Goal: Transaction & Acquisition: Purchase product/service

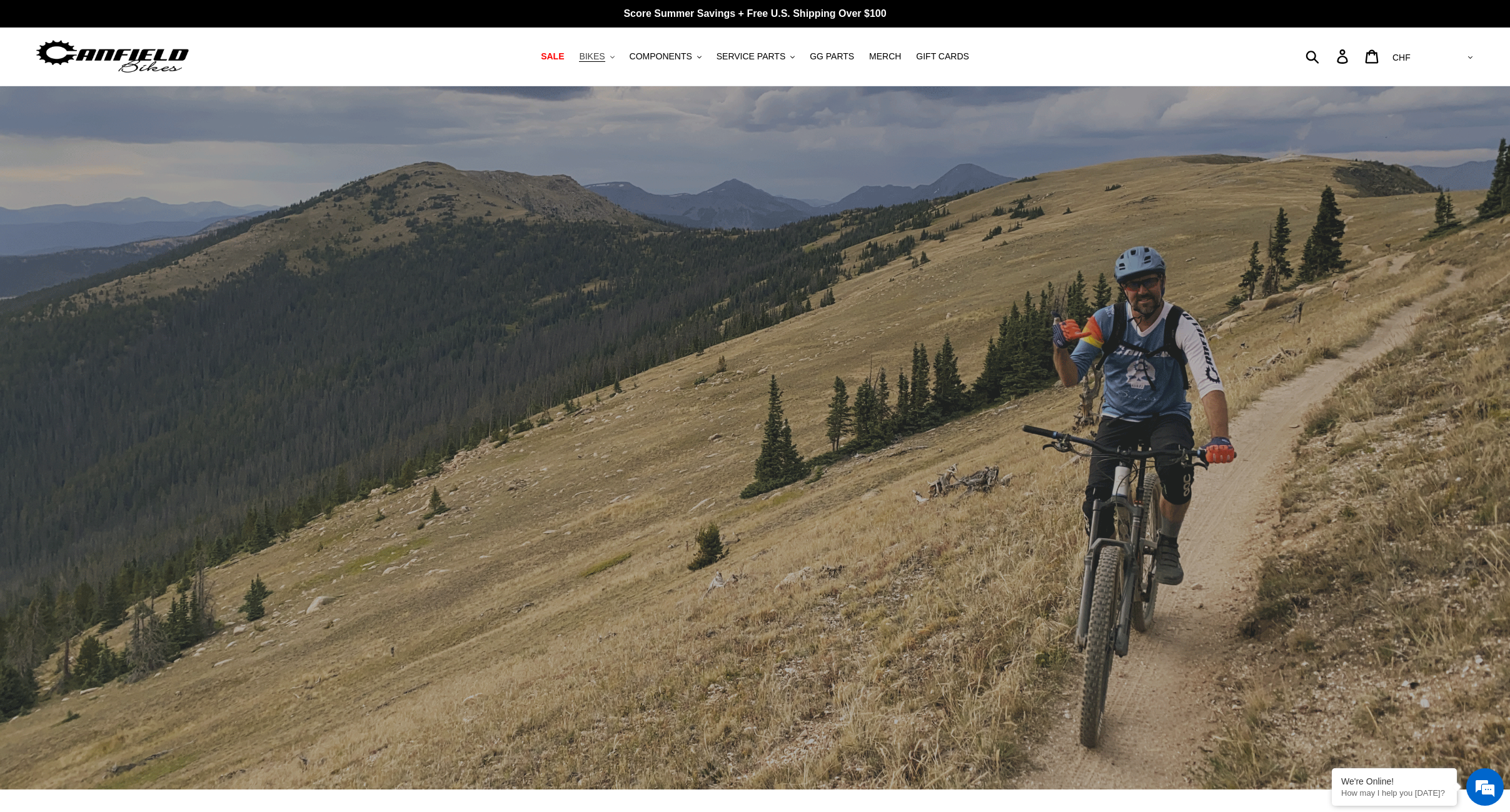
click at [602, 50] on button "BIKES .cls-1{fill:#231f20}" at bounding box center [596, 56] width 47 height 17
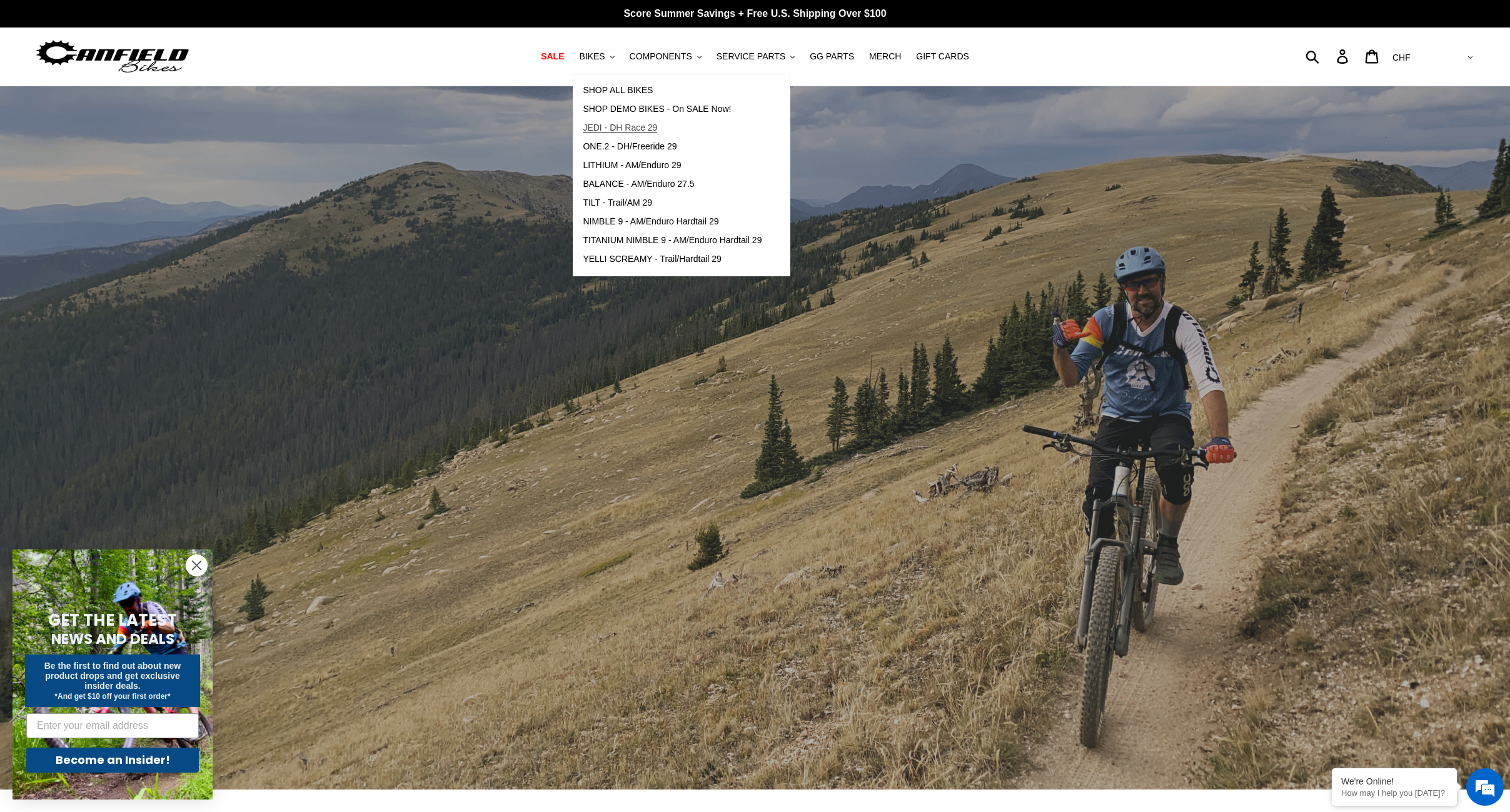
click at [613, 129] on span "JEDI - DH Race 29" at bounding box center [619, 127] width 74 height 10
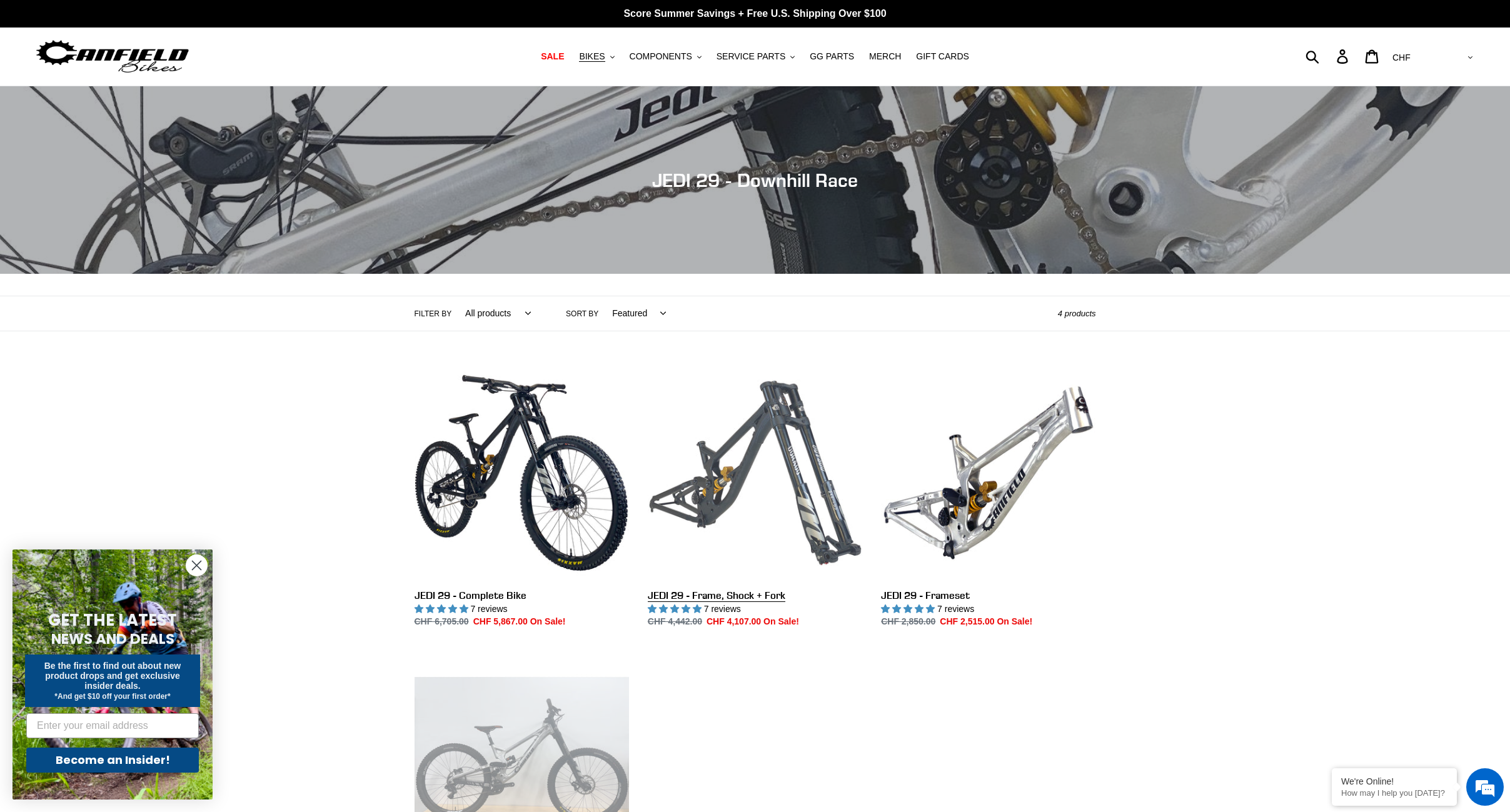
click at [740, 472] on link "JEDI 29 - Frame, Shock + Fork" at bounding box center [755, 498] width 215 height 263
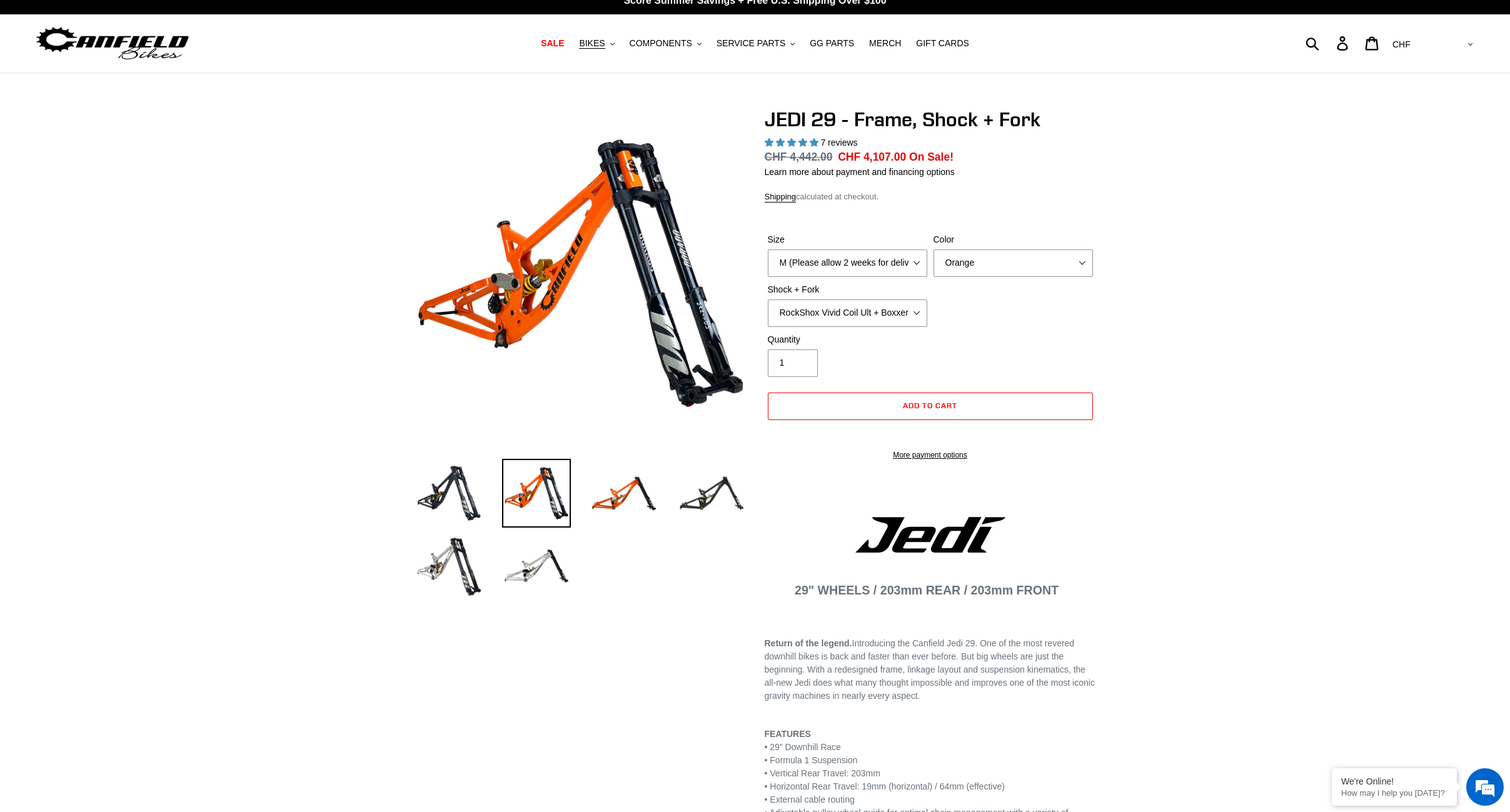
select select "highest-rating"
